Goal: Feedback & Contribution: Submit feedback/report problem

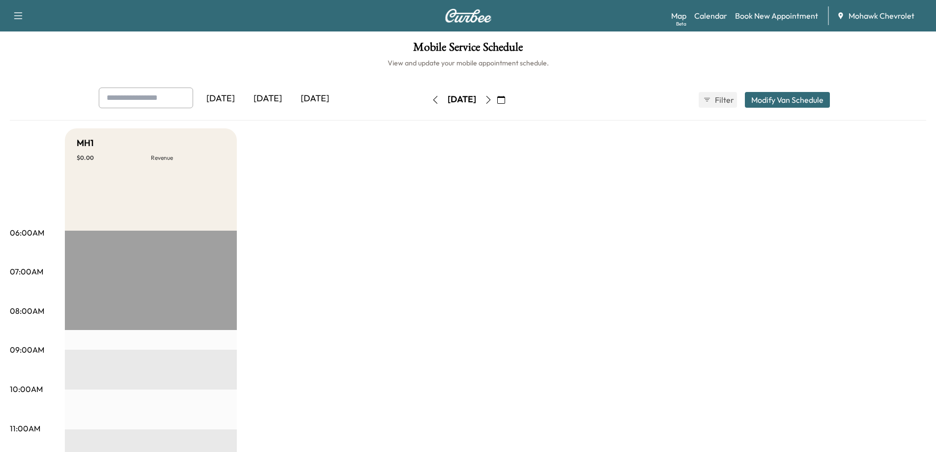
click at [772, 103] on button "Modify Van Schedule" at bounding box center [787, 100] width 85 height 16
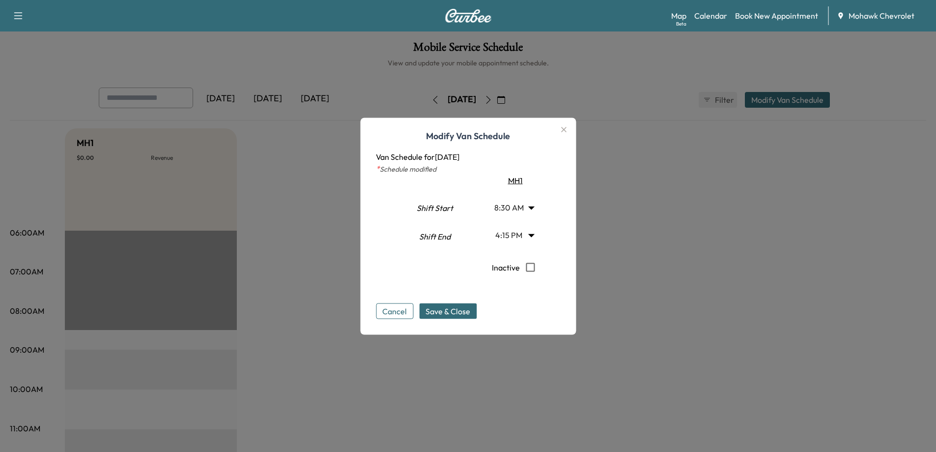
click at [566, 126] on icon "button" at bounding box center [564, 129] width 12 height 12
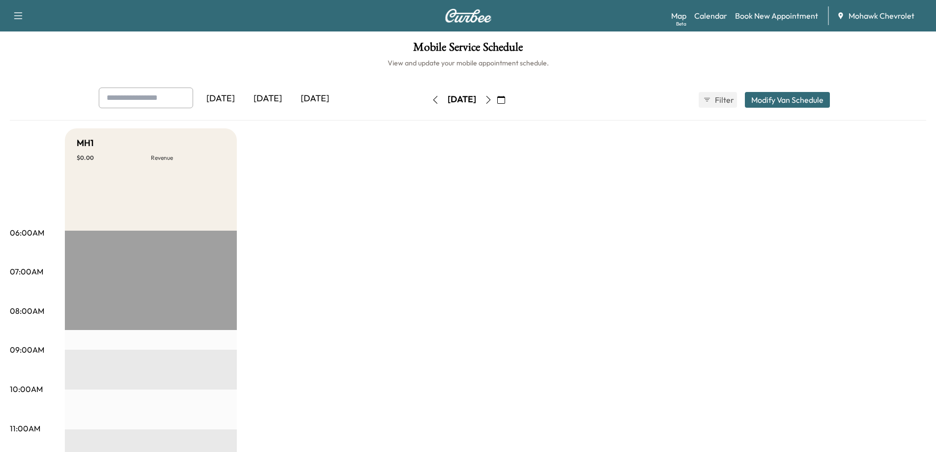
click at [12, 11] on button "button" at bounding box center [18, 16] width 21 height 16
click at [16, 16] on icon "button" at bounding box center [18, 16] width 12 height 12
click at [16, 19] on icon "button" at bounding box center [18, 16] width 12 height 12
click at [29, 31] on link "Support" at bounding box center [34, 34] width 37 height 12
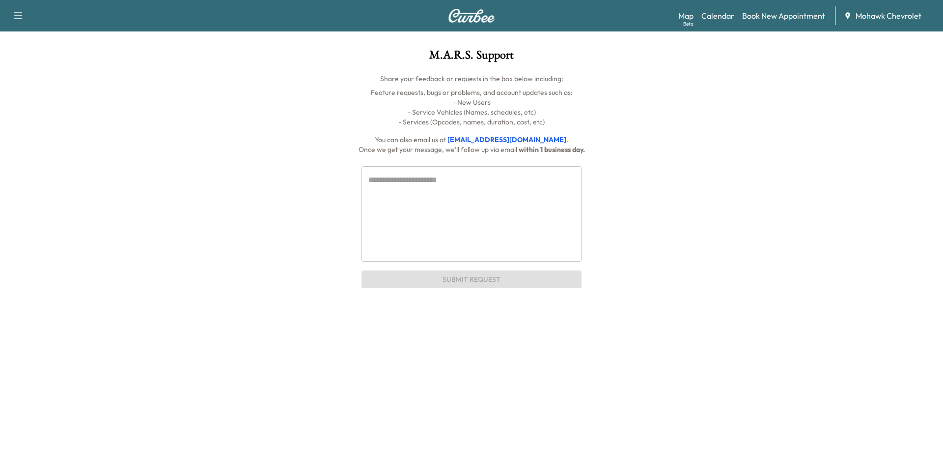
click at [19, 13] on icon "button" at bounding box center [18, 16] width 12 height 12
click at [390, 86] on div "Share your feedback or requests in the box below including: Feature requests, b…" at bounding box center [471, 114] width 739 height 81
